Goal: Information Seeking & Learning: Learn about a topic

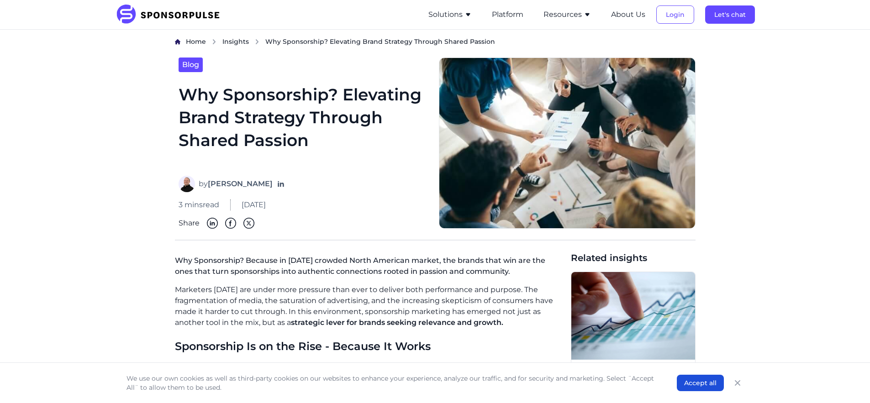
drag, startPoint x: 0, startPoint y: 0, endPoint x: 322, endPoint y: 130, distance: 347.4
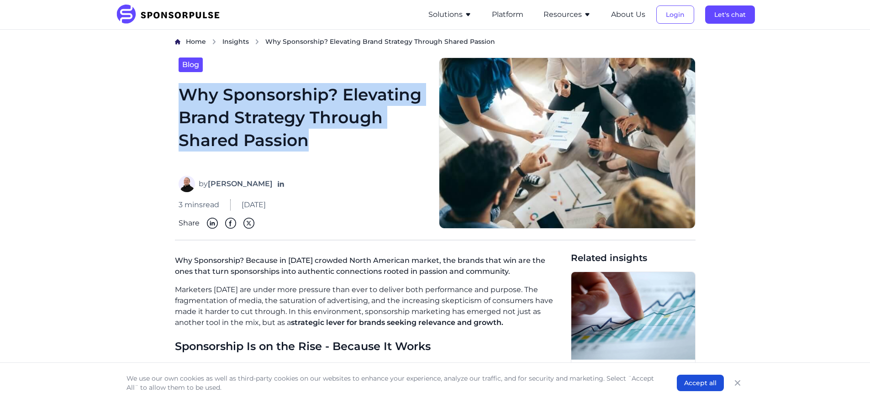
click at [193, 95] on h1 "Why Sponsorship? Elevating Brand Strategy Through Shared Passion" at bounding box center [303, 124] width 249 height 82
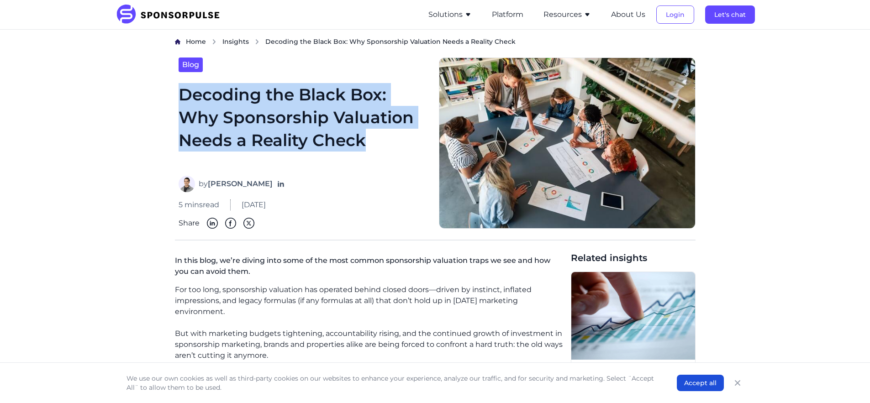
drag, startPoint x: 371, startPoint y: 144, endPoint x: 177, endPoint y: 99, distance: 199.3
click at [177, 99] on div "Blog Decoding the Black Box: Why Sponsorship Valuation Needs a Reality Check by…" at bounding box center [303, 144] width 257 height 172
copy h1 "Decoding the Black Box: Why Sponsorship Valuation Needs a Reality Check"
